Goal: Information Seeking & Learning: Learn about a topic

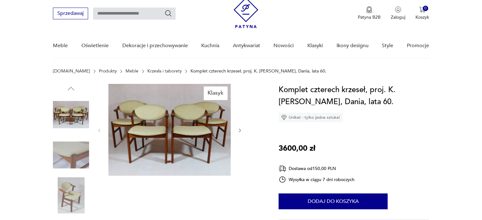
scroll to position [32, 0]
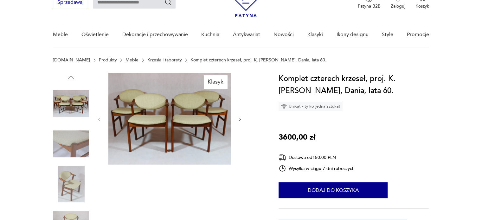
click at [68, 191] on img at bounding box center [71, 184] width 36 height 36
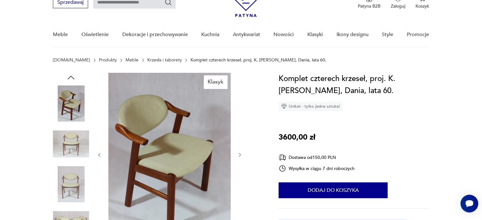
scroll to position [0, 0]
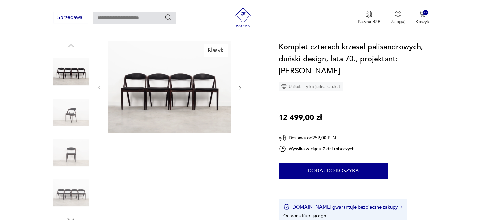
click at [70, 116] on img at bounding box center [71, 112] width 36 height 36
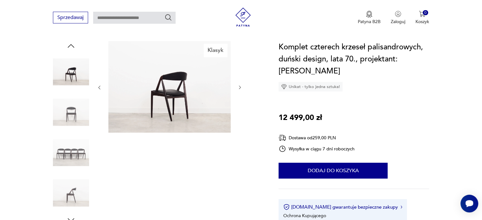
click at [163, 99] on img at bounding box center [169, 87] width 122 height 92
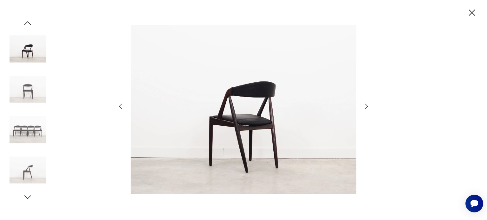
click at [365, 105] on icon "button" at bounding box center [367, 107] width 8 height 8
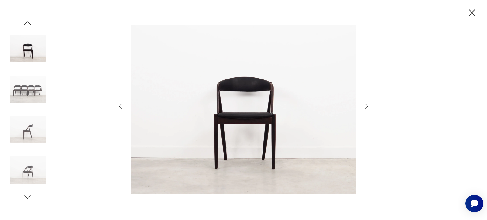
click at [365, 105] on icon "button" at bounding box center [367, 107] width 8 height 8
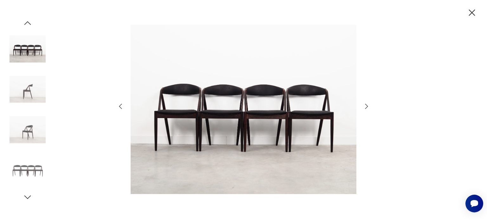
click at [365, 105] on icon "button" at bounding box center [367, 107] width 8 height 8
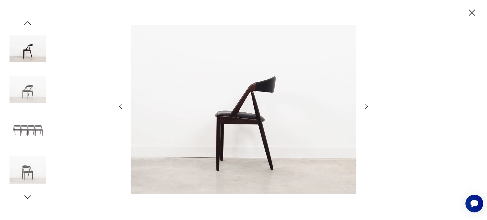
click at [365, 105] on icon "button" at bounding box center [367, 107] width 8 height 8
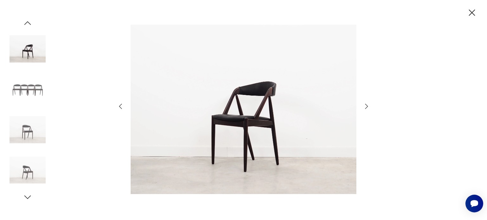
click at [365, 105] on icon "button" at bounding box center [367, 107] width 8 height 8
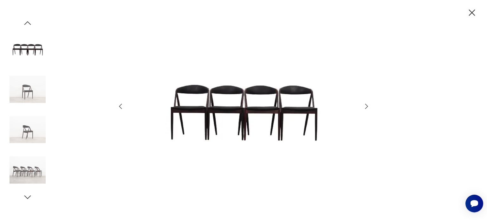
click at [365, 105] on icon "button" at bounding box center [367, 107] width 8 height 8
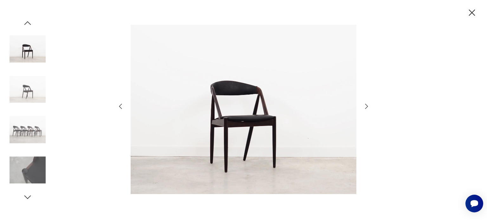
click at [468, 14] on icon "button" at bounding box center [471, 12] width 11 height 11
